Goal: Task Accomplishment & Management: Manage account settings

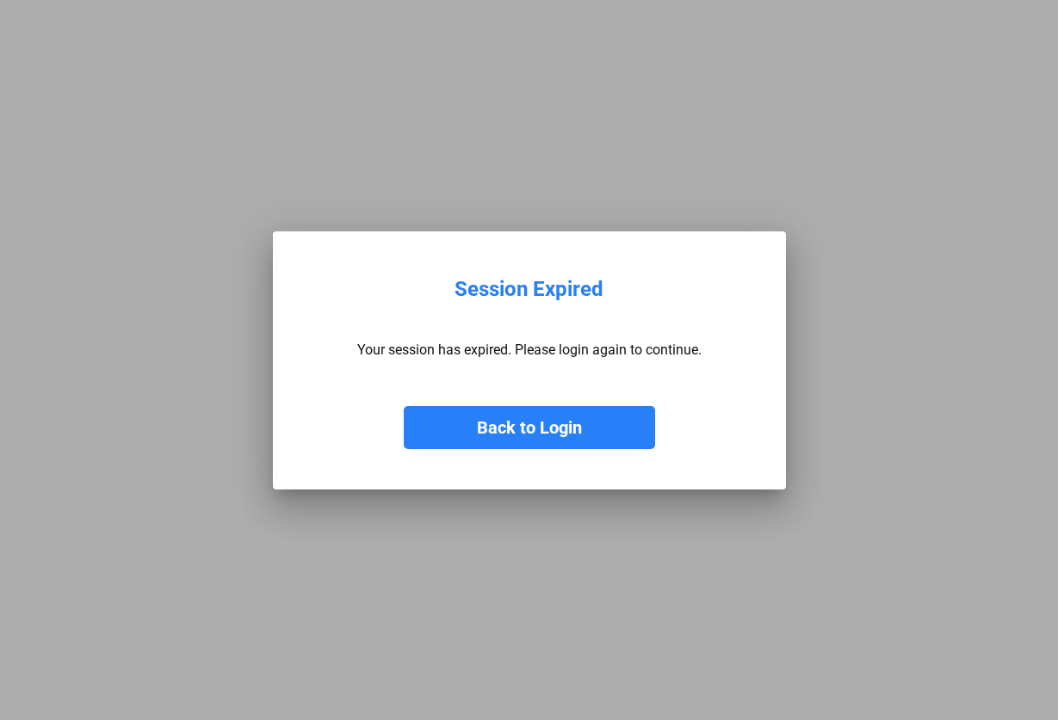
click at [529, 423] on button "Back to Login" at bounding box center [529, 427] width 251 height 43
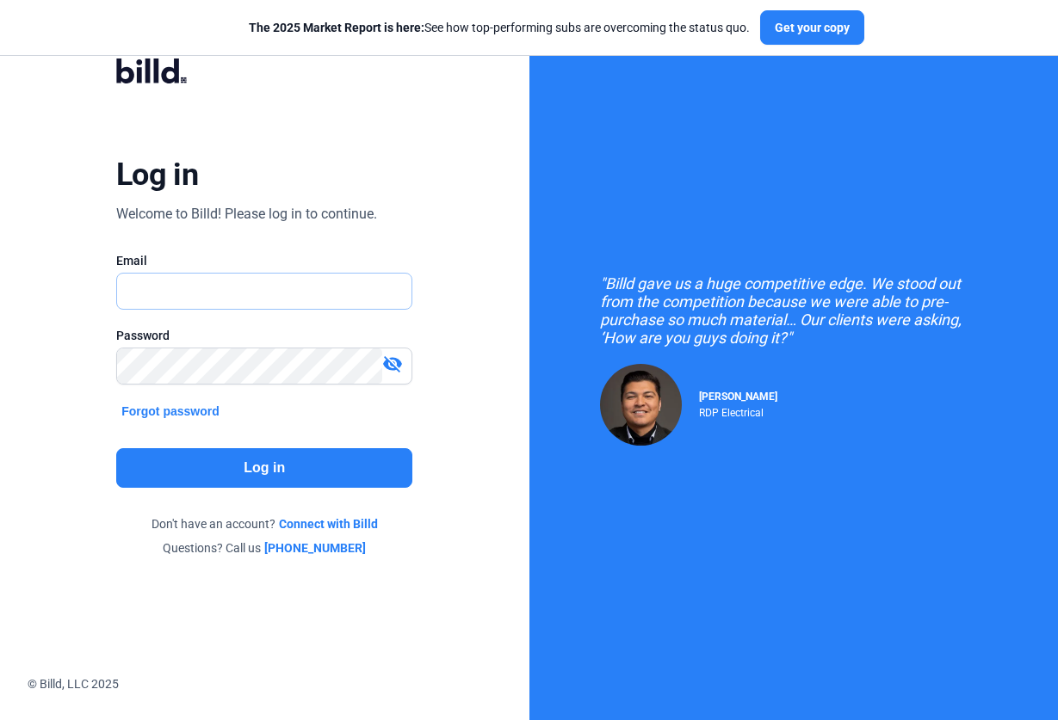
click at [266, 287] on input "text" at bounding box center [264, 291] width 294 height 35
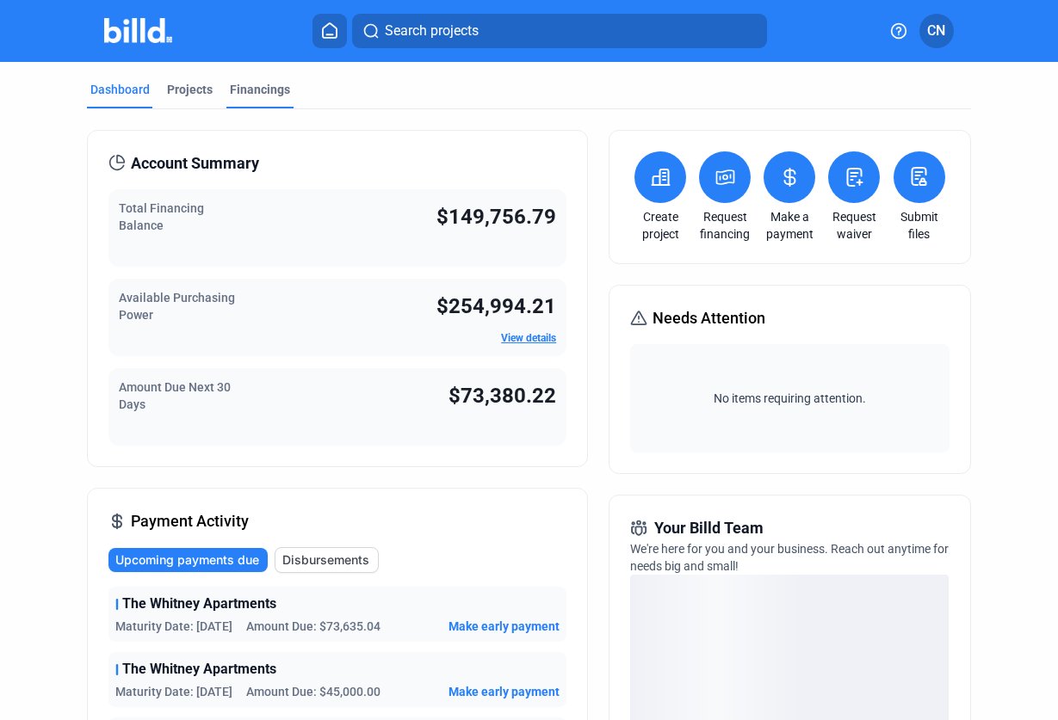
click at [257, 81] on div "Financings" at bounding box center [260, 89] width 60 height 17
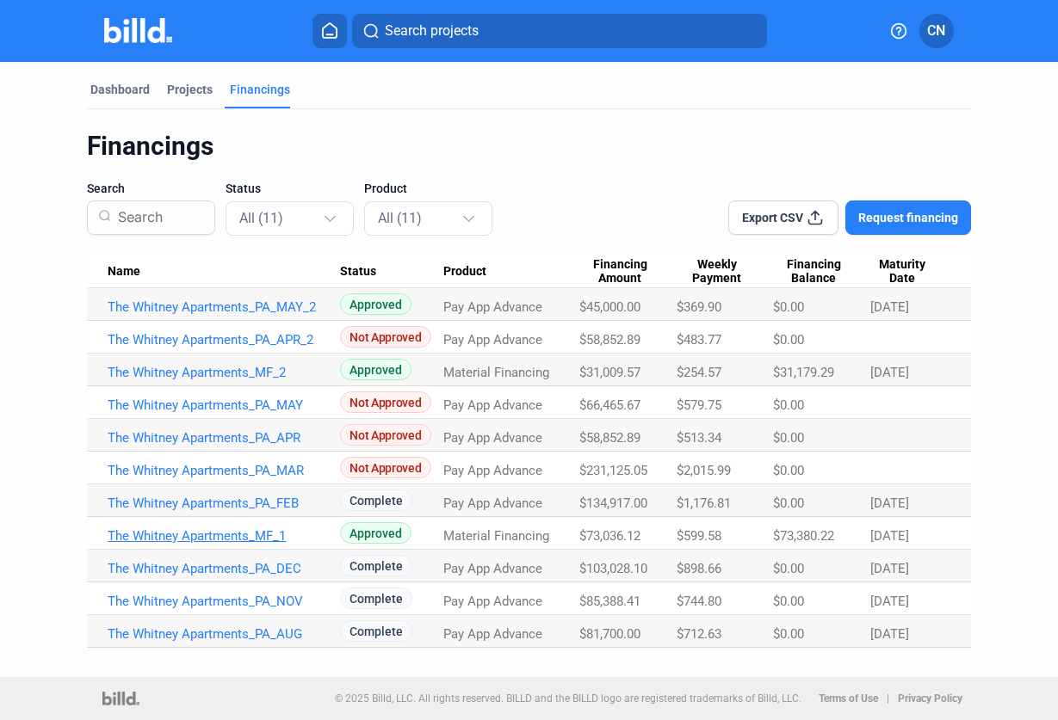
click at [244, 315] on link "The Whitney Apartments_MF_1" at bounding box center [224, 307] width 232 height 15
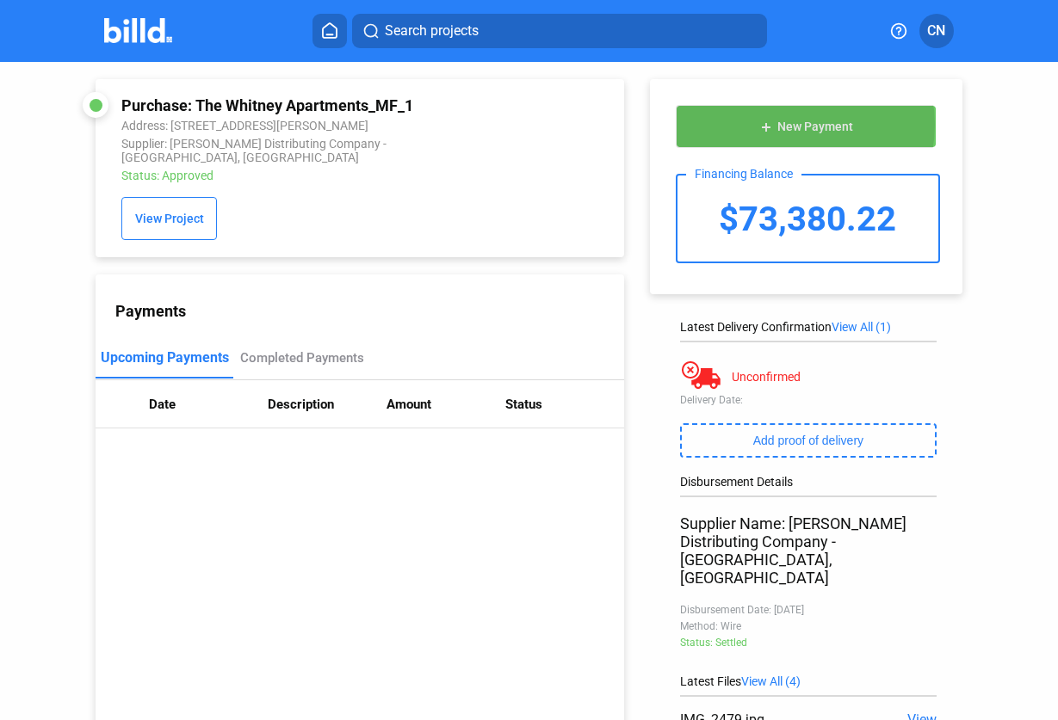
click at [785, 125] on span "New Payment" at bounding box center [815, 128] width 76 height 14
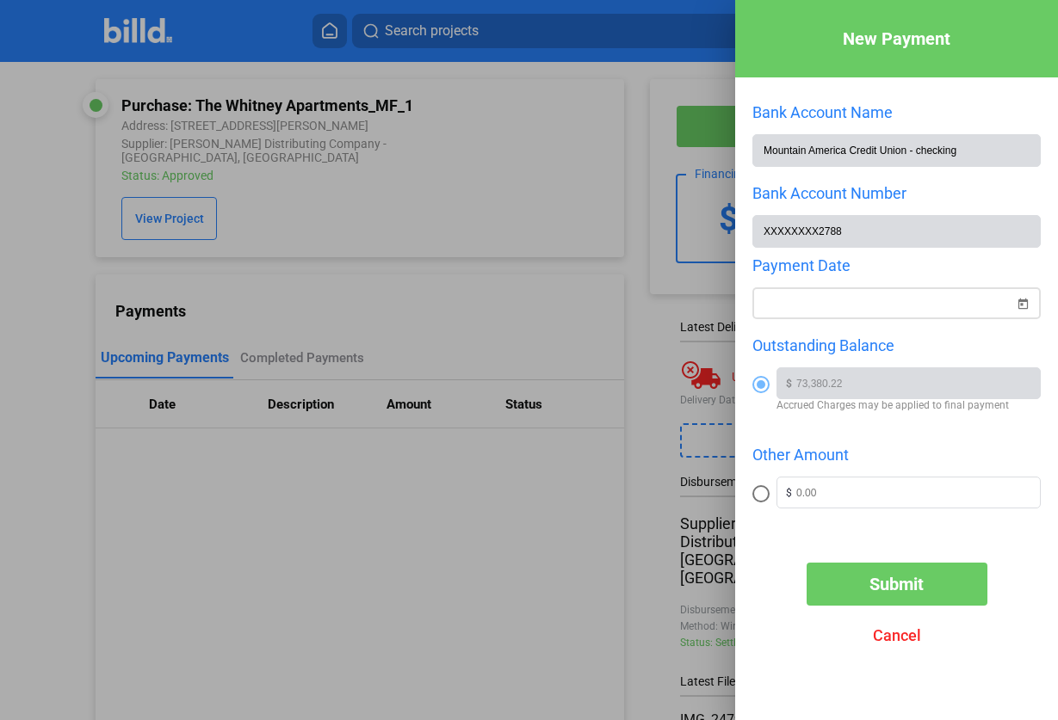
click at [925, 303] on div "New Payment Bank Account Name Mountain America Credit Union - checking Bank Acc…" at bounding box center [529, 360] width 1058 height 720
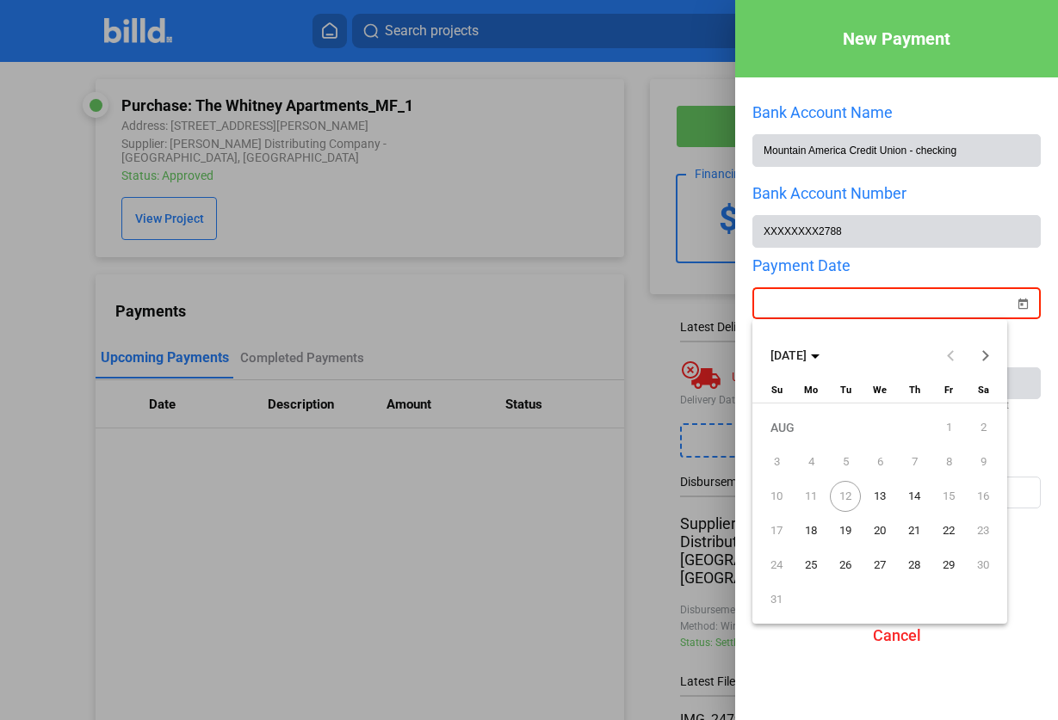
click at [844, 496] on span "12" at bounding box center [845, 496] width 31 height 31
click at [873, 493] on span "13" at bounding box center [879, 496] width 31 height 31
type input "[DATE]"
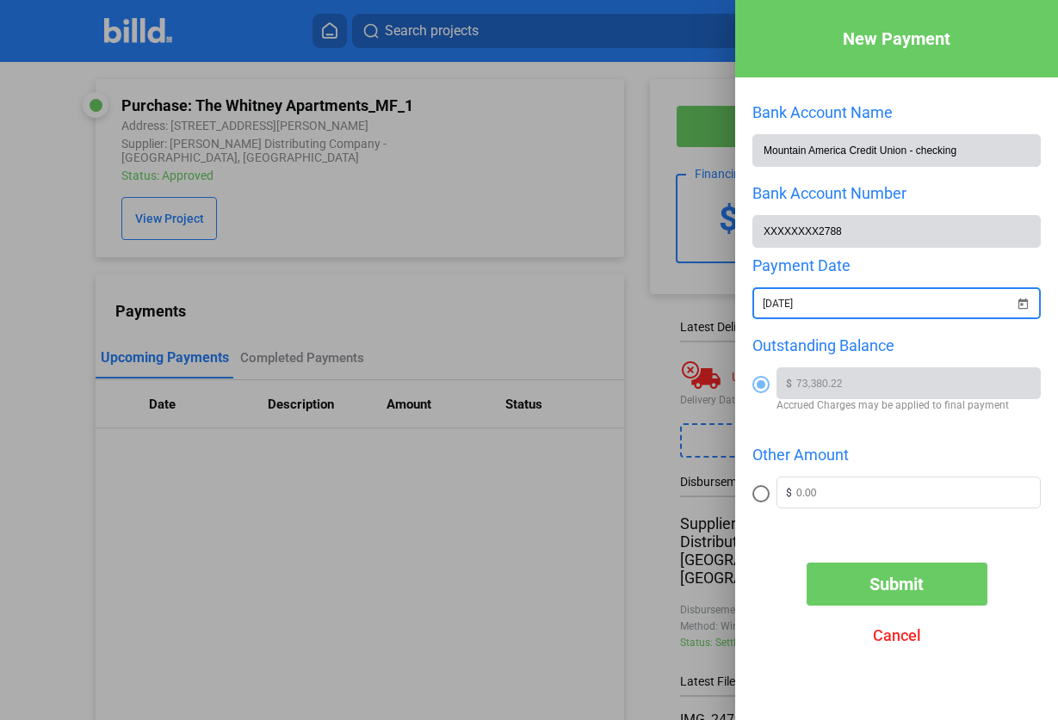
click at [885, 436] on mat-radio-group "Outstanding Balance $ 73,380.22 Accrued Charges may be applied to final payment…" at bounding box center [896, 433] width 288 height 192
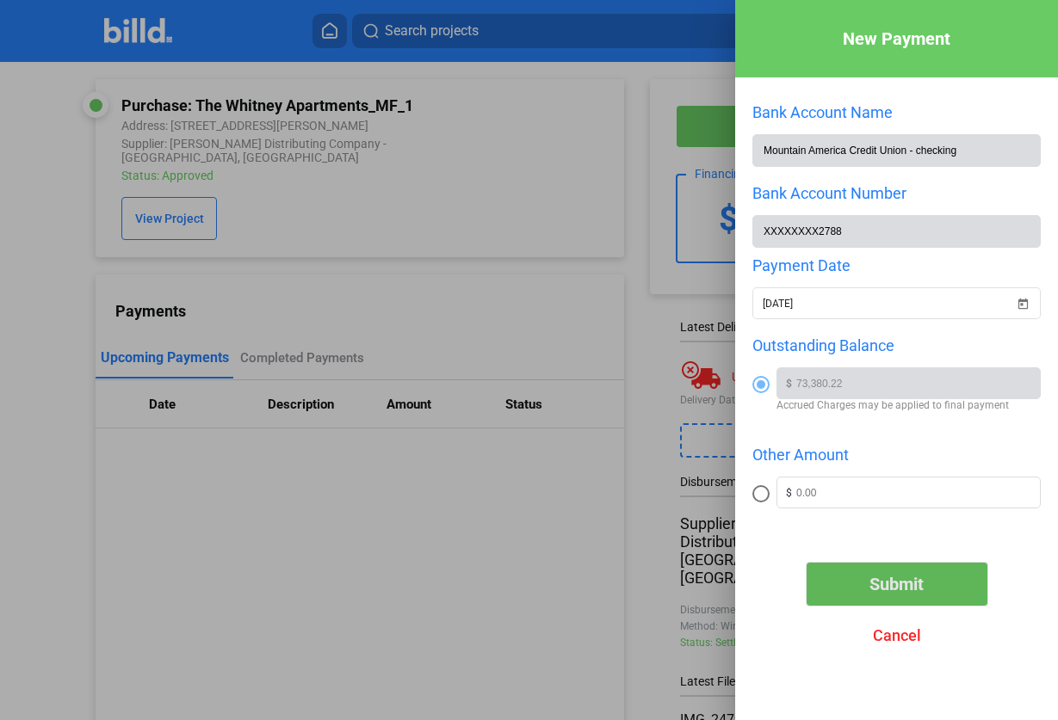
click at [902, 590] on span "Submit" at bounding box center [896, 584] width 54 height 21
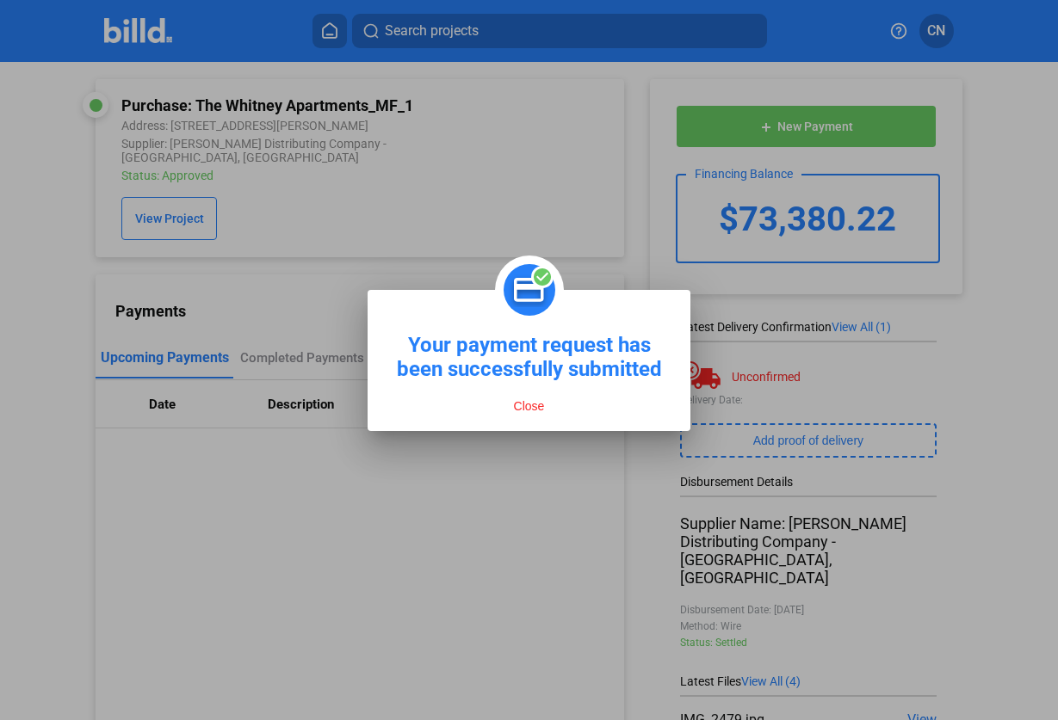
click at [541, 479] on div at bounding box center [529, 360] width 1058 height 720
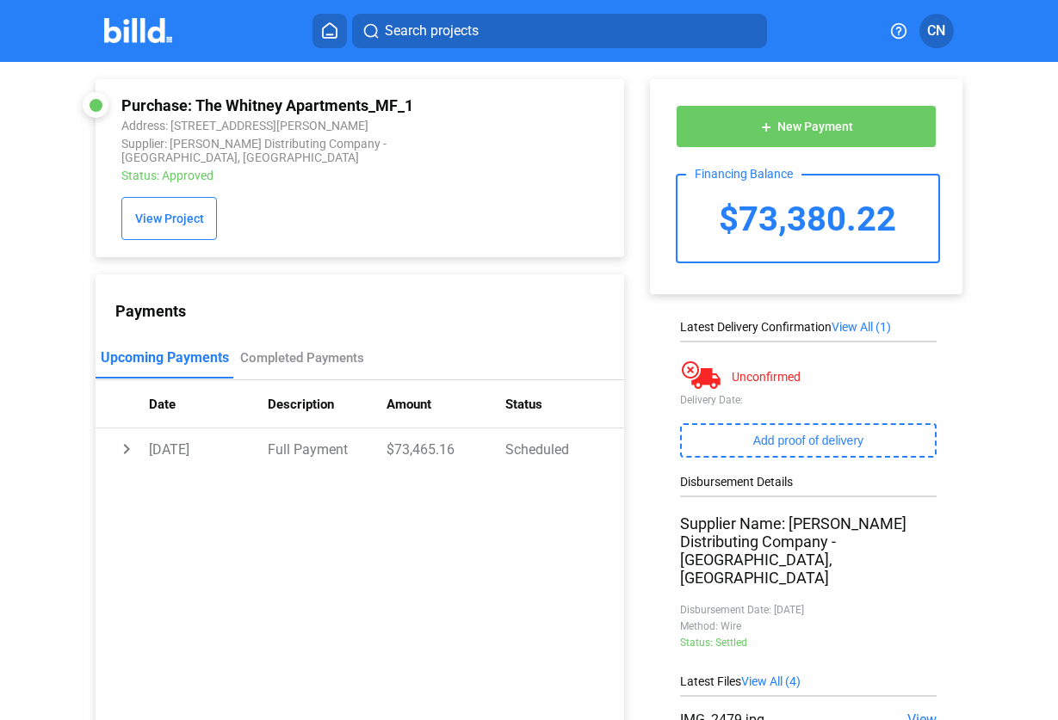
click at [145, 34] on img at bounding box center [138, 30] width 68 height 25
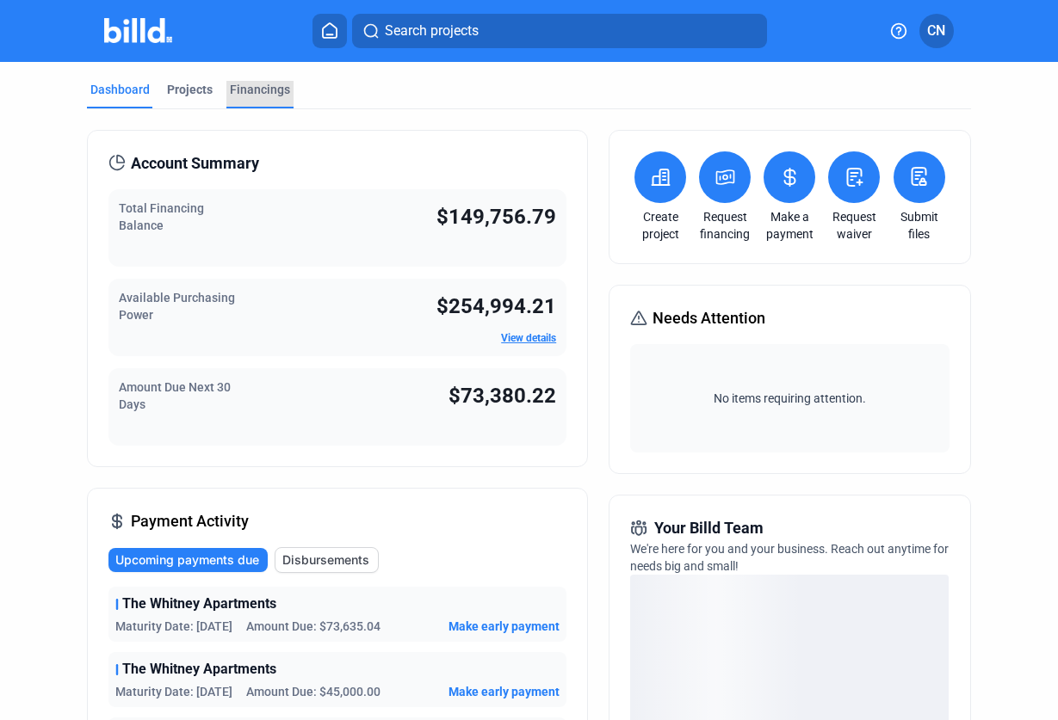
click at [261, 84] on div "Financings" at bounding box center [260, 89] width 60 height 17
